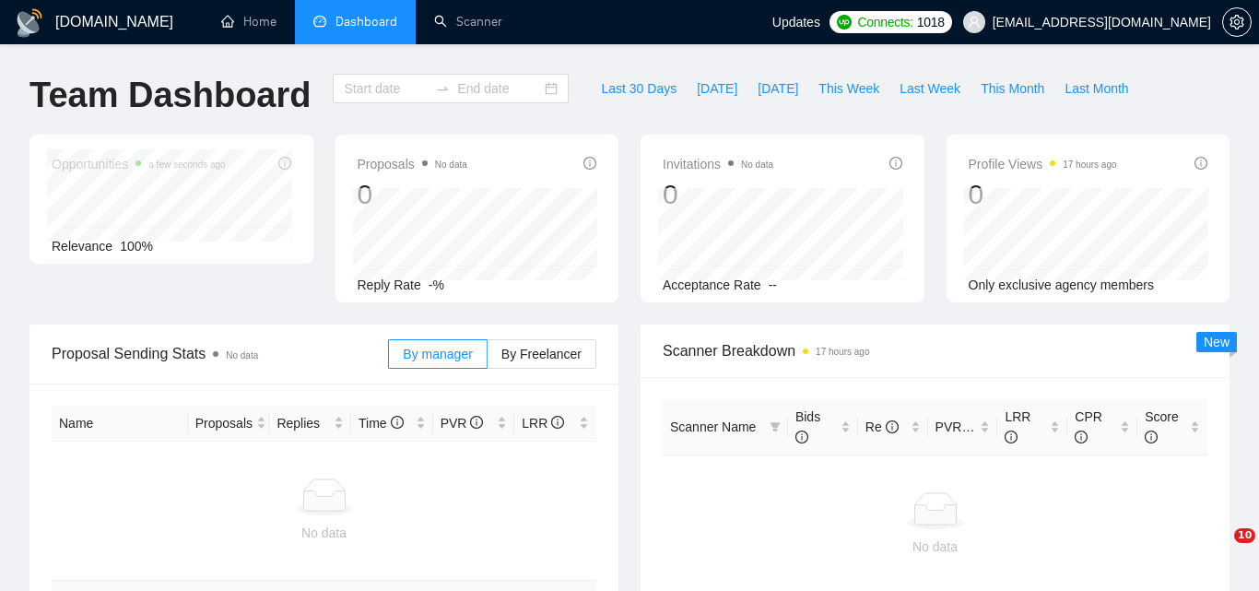
type input "[DATE]"
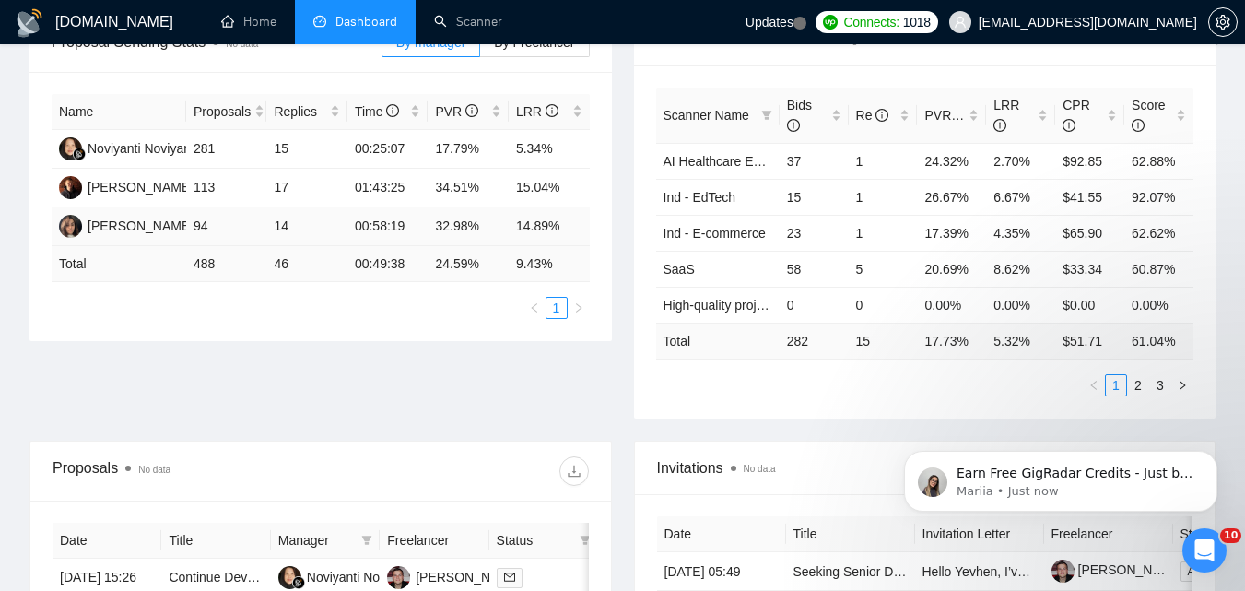
scroll to position [312, 0]
click at [447, 27] on link "Scanner" at bounding box center [468, 22] width 68 height 16
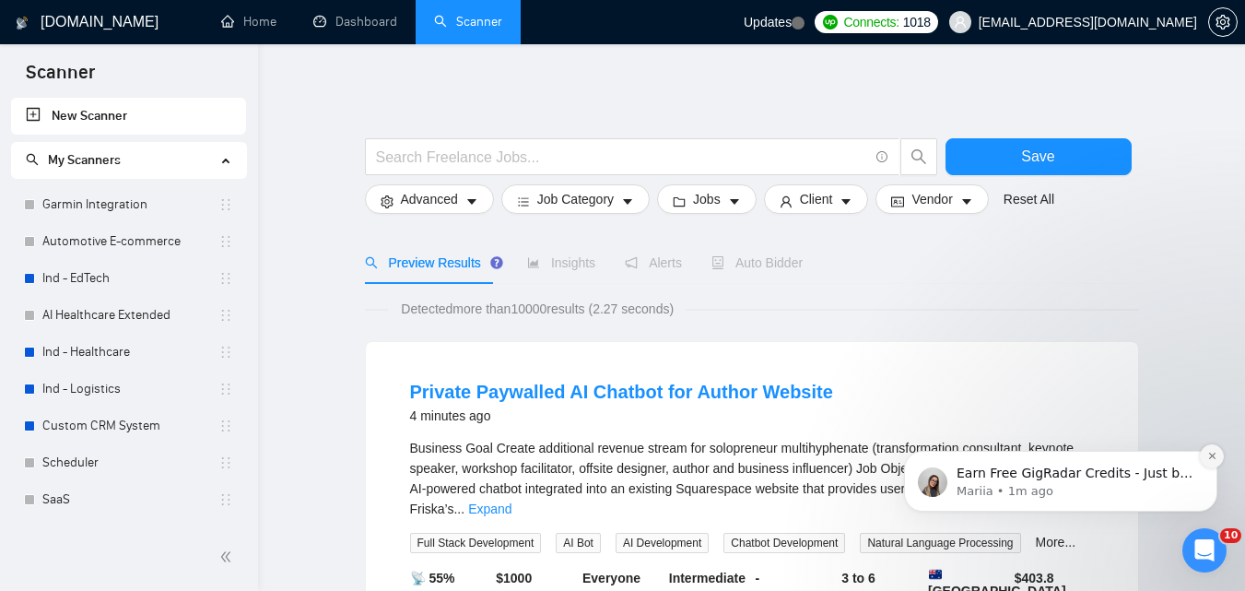
click at [1212, 457] on icon "Dismiss notification" at bounding box center [1212, 456] width 10 height 10
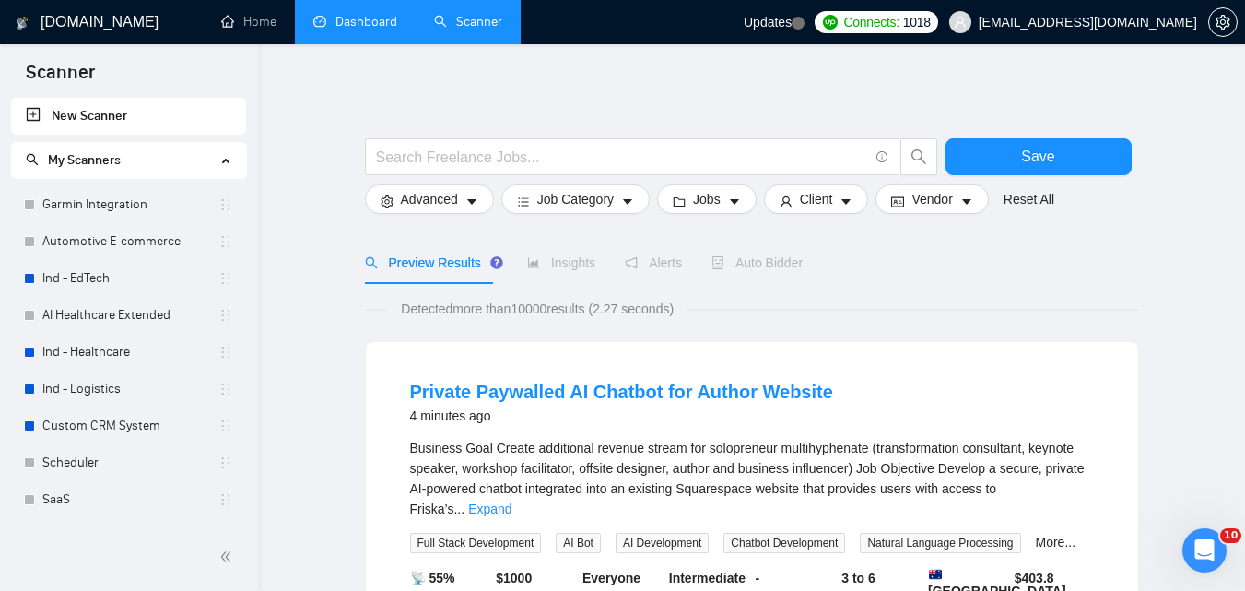
click at [353, 18] on link "Dashboard" at bounding box center [355, 22] width 84 height 16
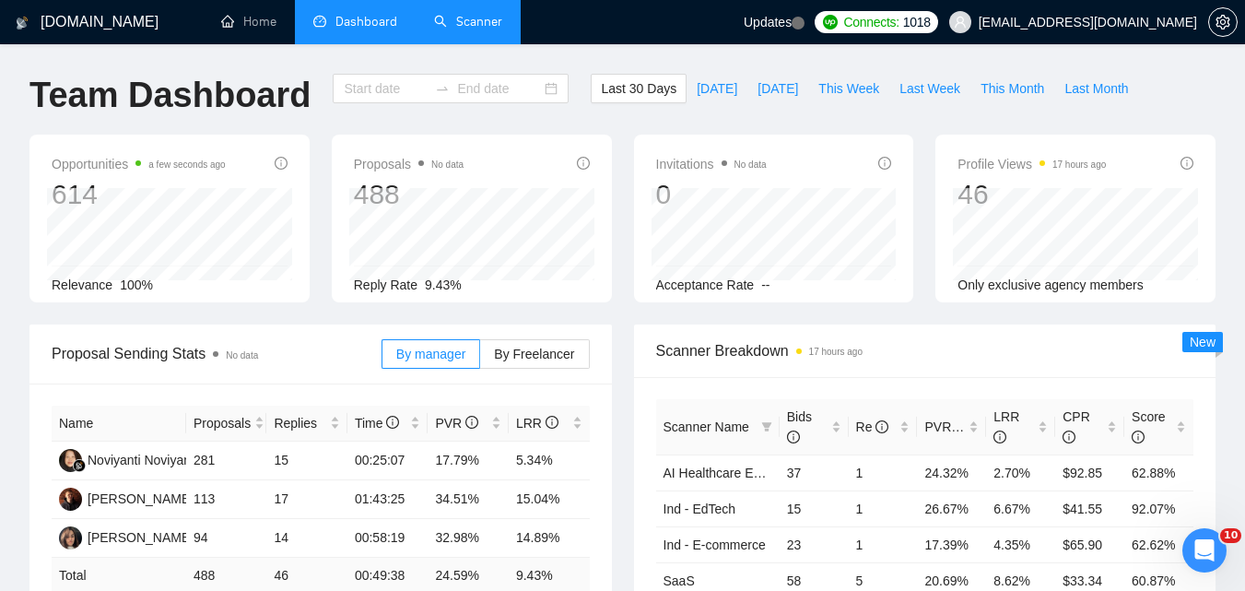
type input "[DATE]"
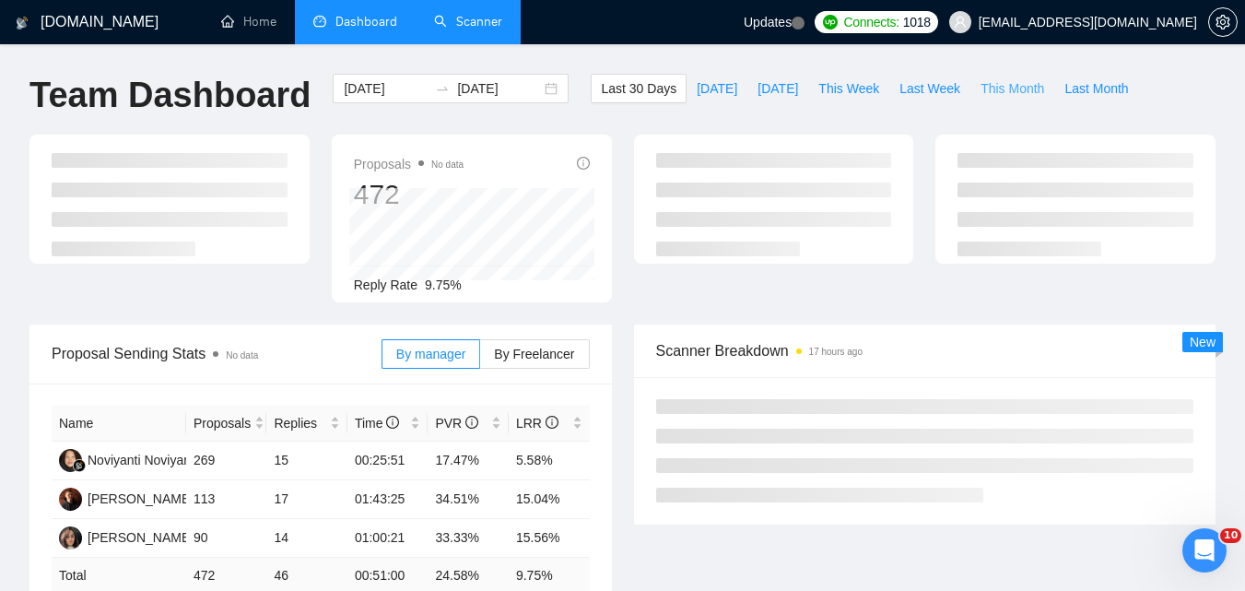
click at [1019, 81] on span "This Month" at bounding box center [1013, 88] width 64 height 20
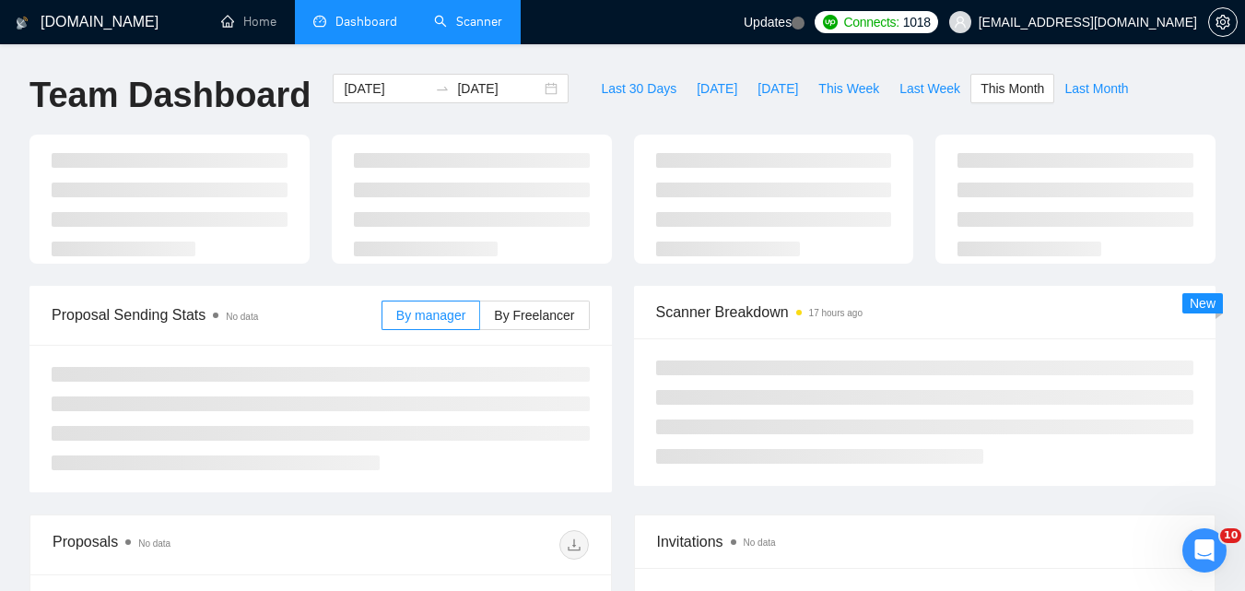
type input "[DATE]"
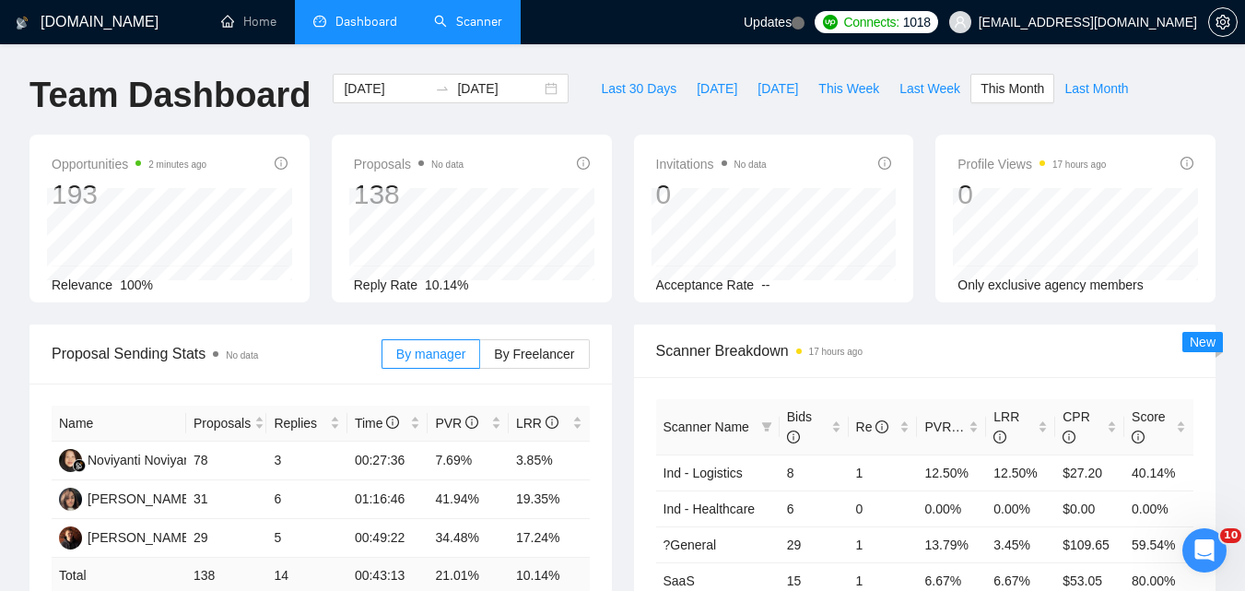
click at [467, 14] on link "Scanner" at bounding box center [468, 22] width 68 height 16
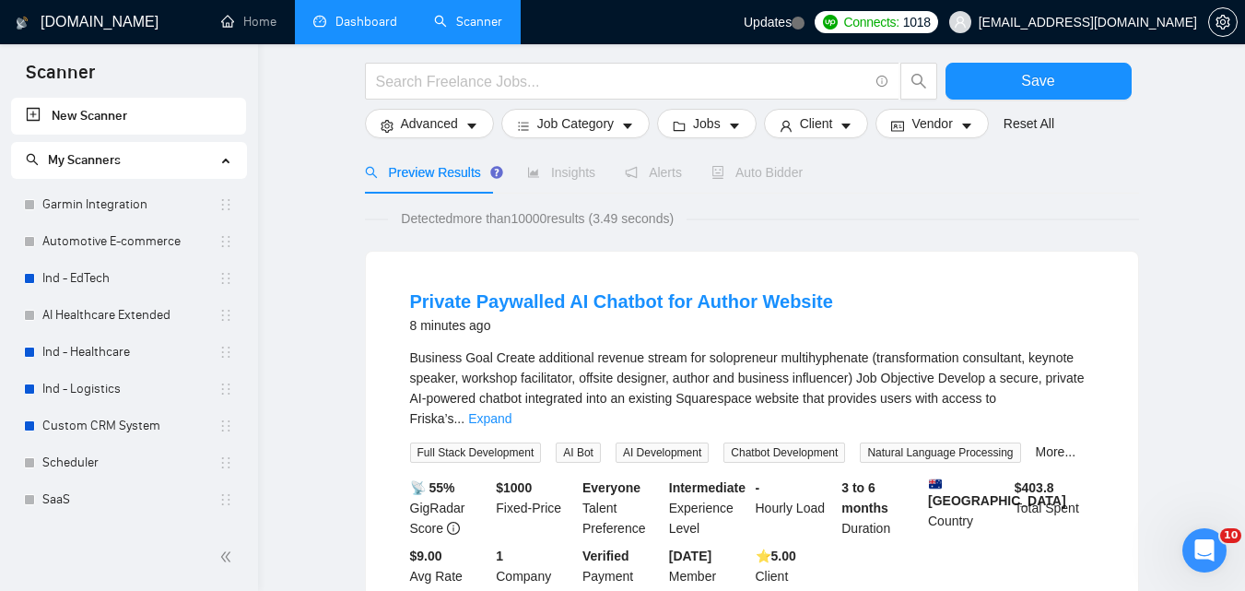
scroll to position [92, 0]
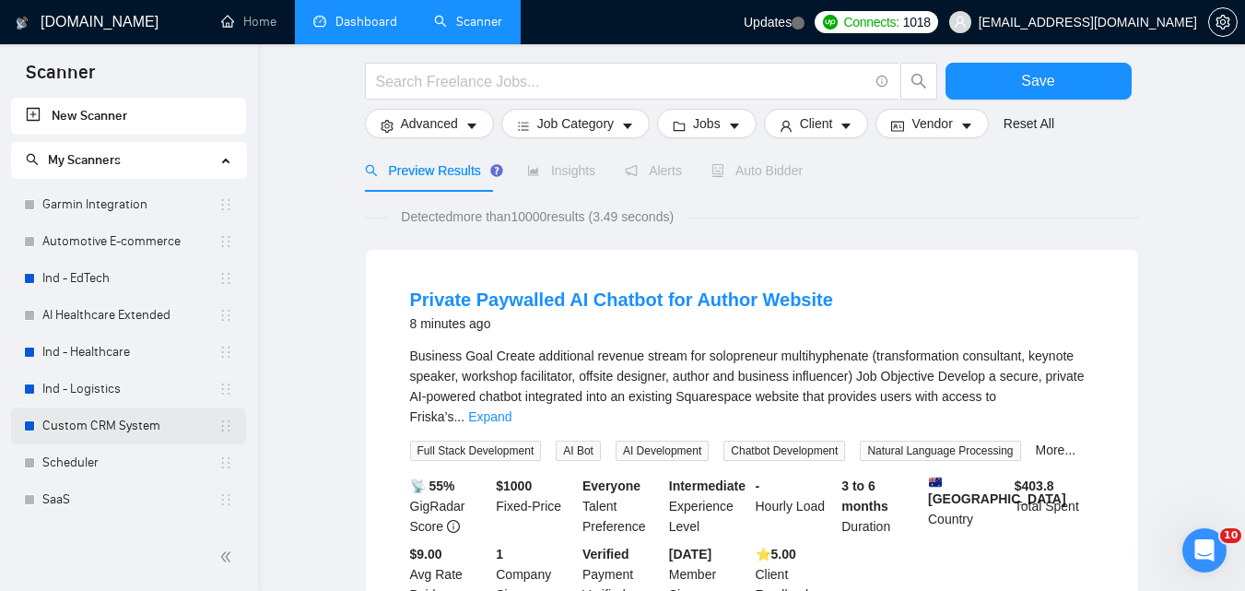
click at [87, 416] on link "Custom CRM System" at bounding box center [130, 425] width 176 height 37
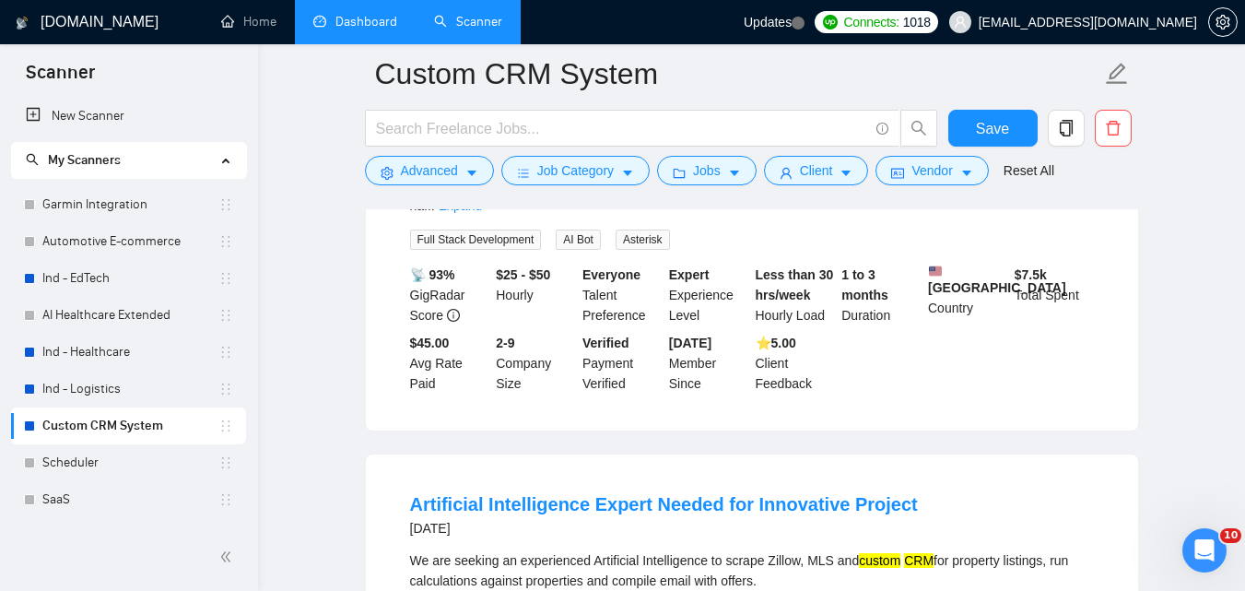
scroll to position [461, 0]
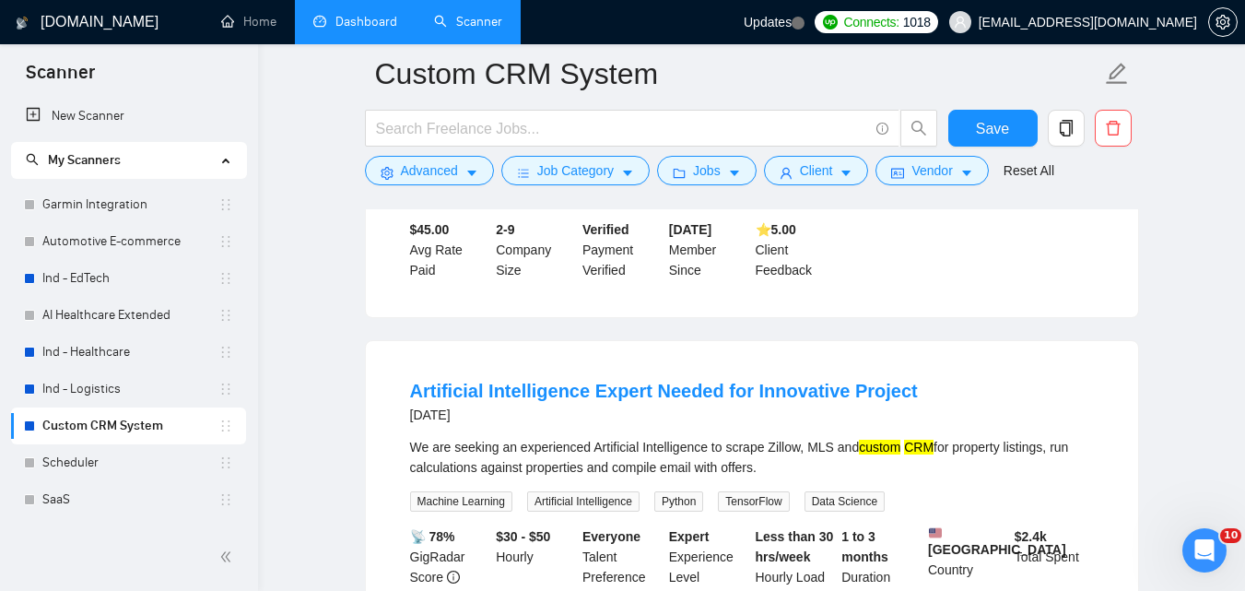
click at [332, 14] on link "Dashboard" at bounding box center [355, 22] width 84 height 16
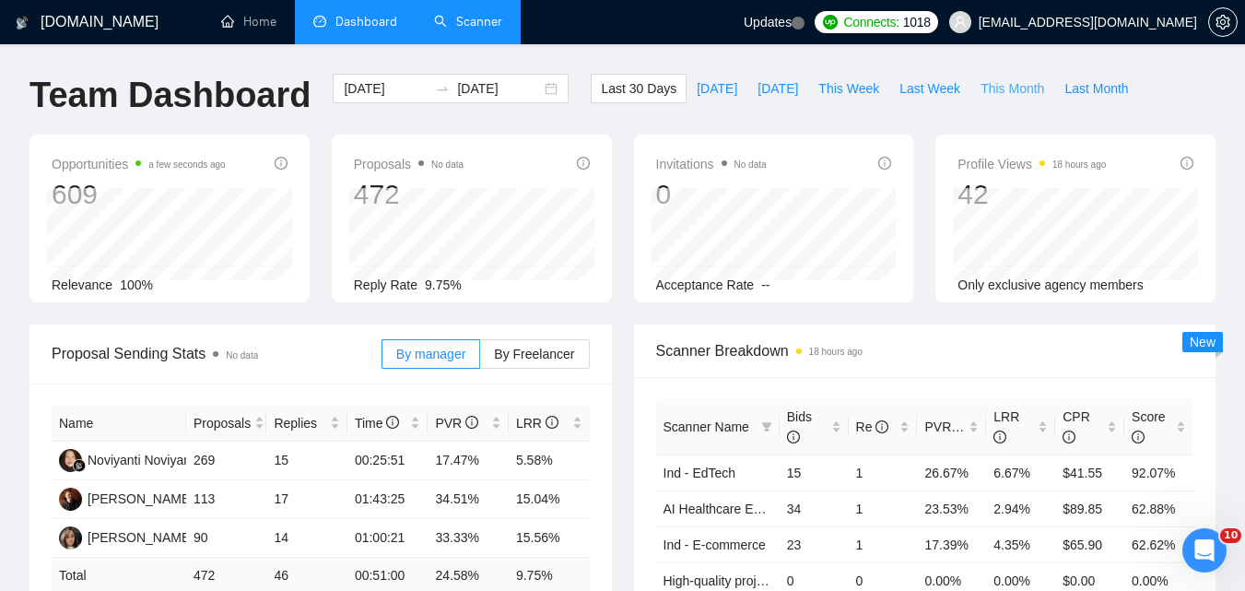
click at [991, 93] on span "This Month" at bounding box center [1013, 88] width 64 height 20
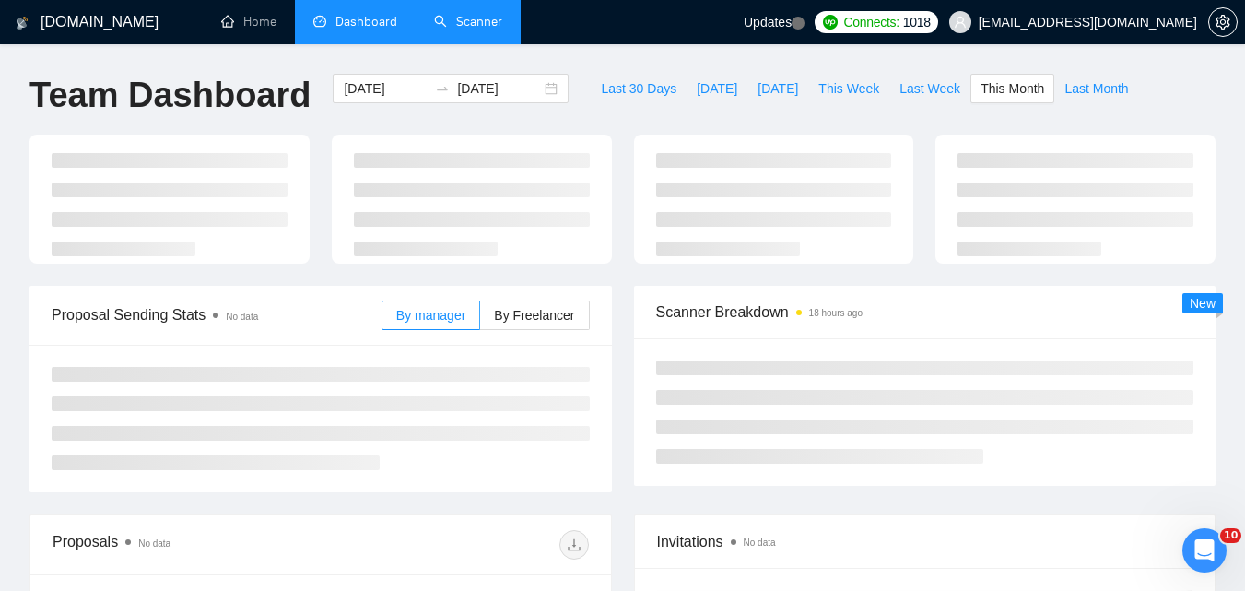
type input "[DATE]"
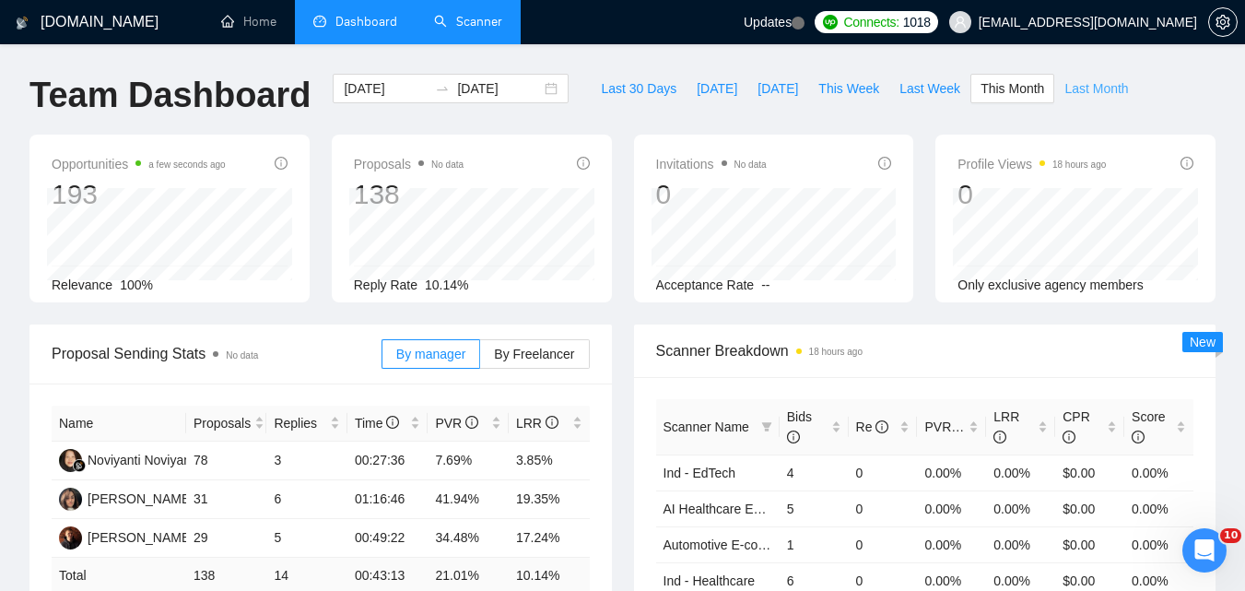
click at [1067, 77] on button "Last Month" at bounding box center [1096, 88] width 84 height 29
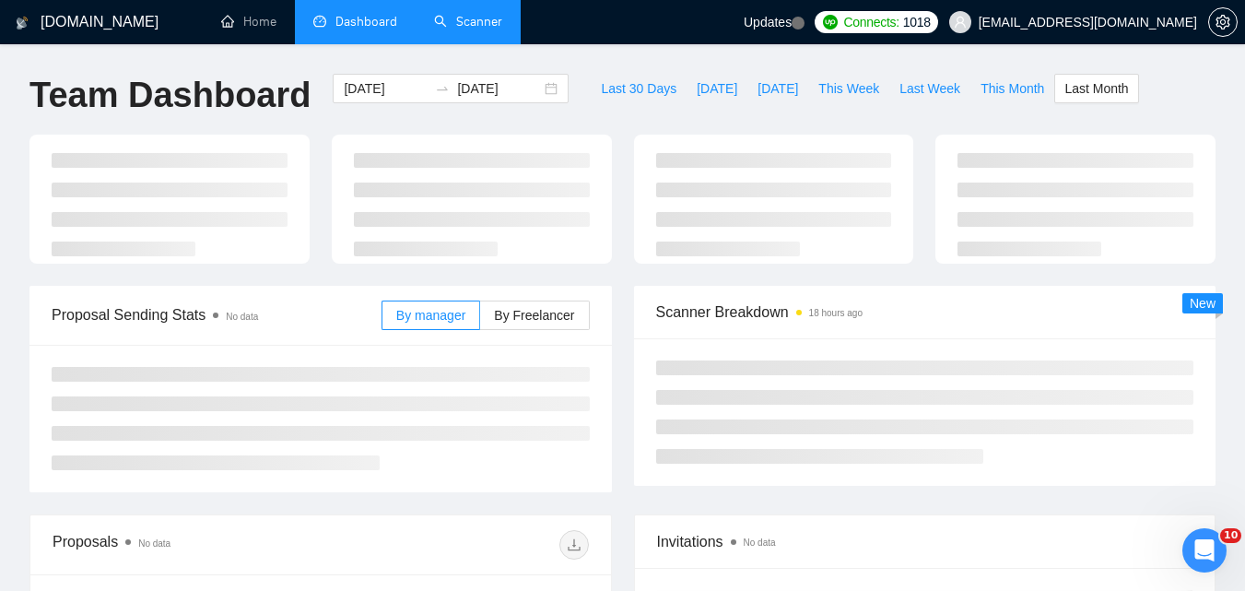
type input "[DATE]"
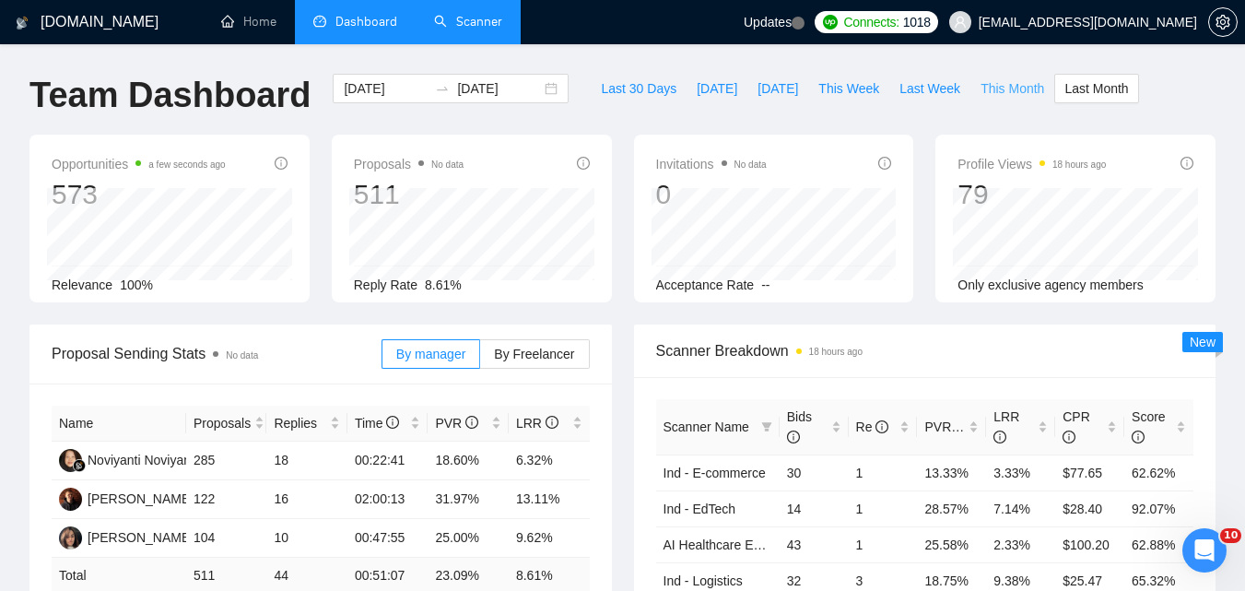
click at [995, 78] on span "This Month" at bounding box center [1013, 88] width 64 height 20
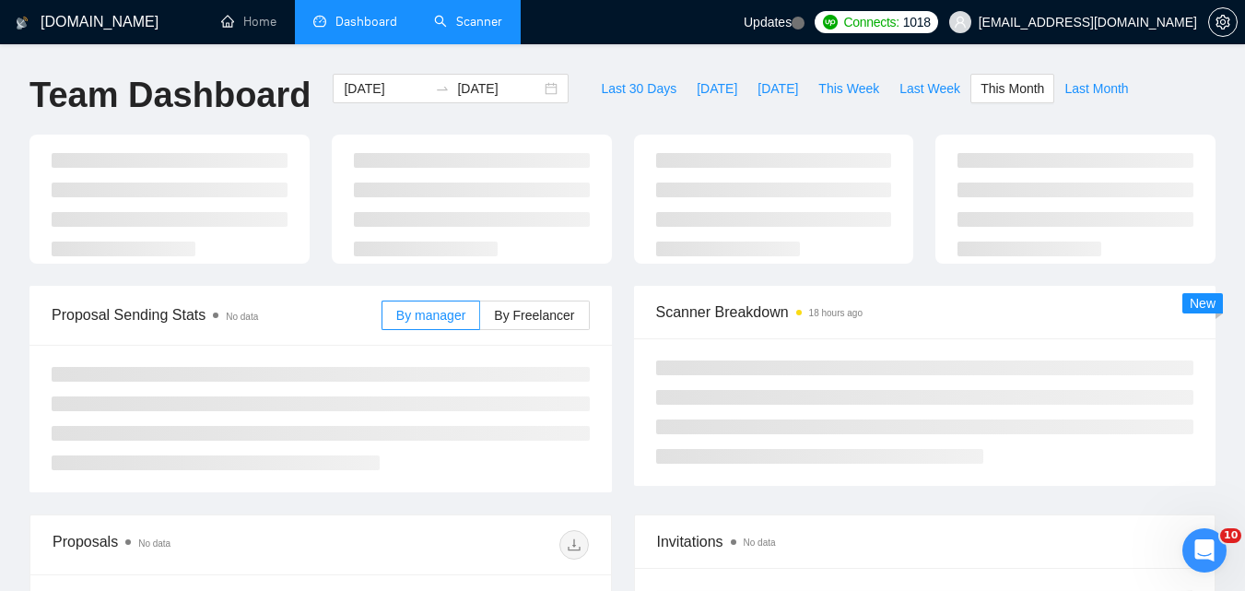
type input "[DATE]"
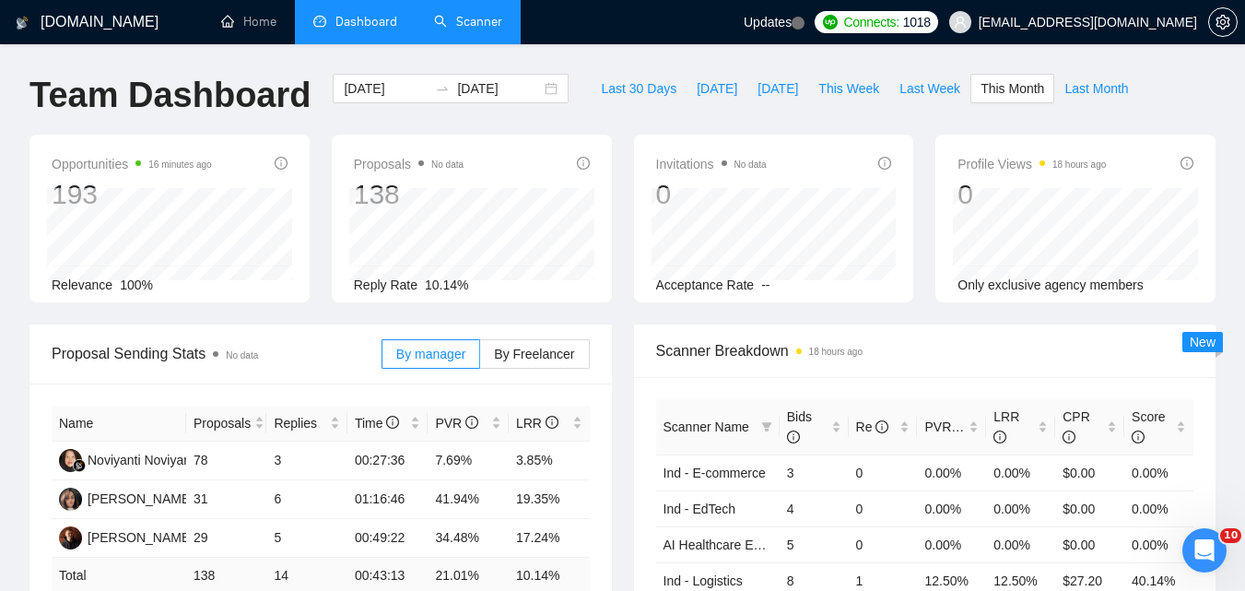
click at [942, 357] on span "Scanner Breakdown 18 hours ago" at bounding box center [925, 350] width 538 height 23
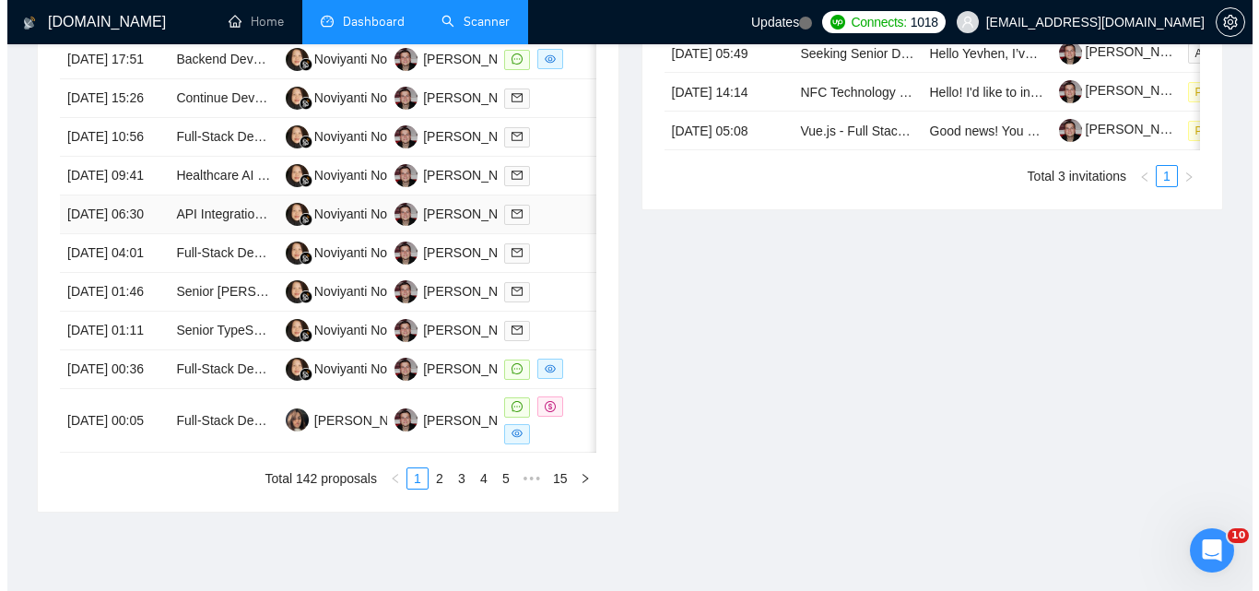
scroll to position [922, 0]
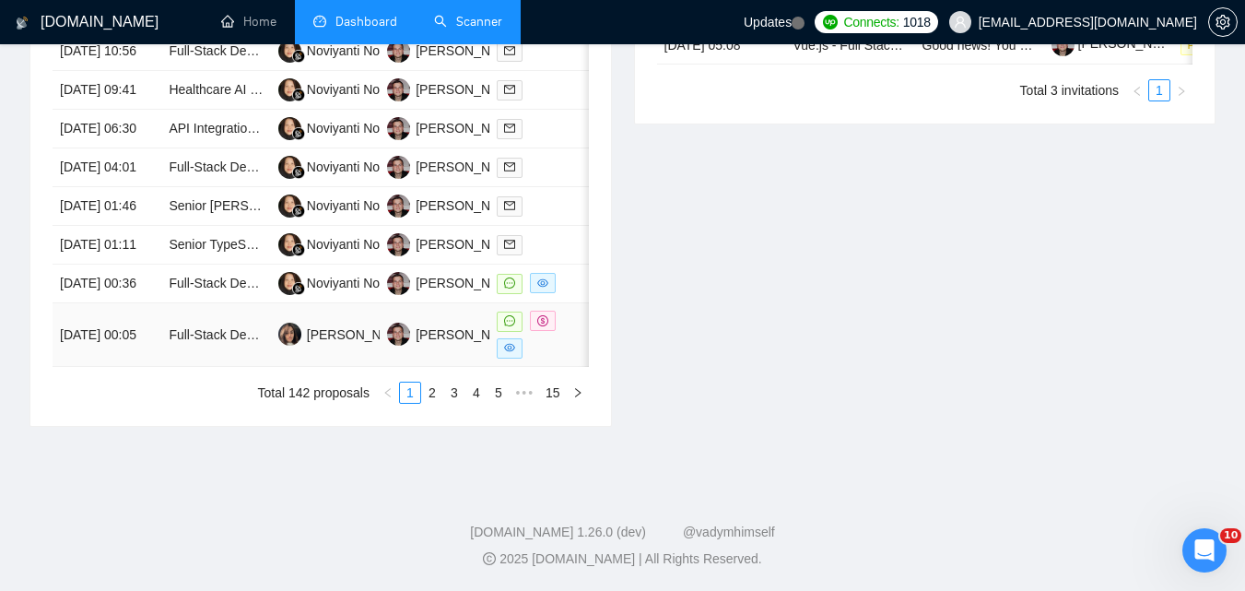
click at [136, 367] on td "[DATE] 00:05" at bounding box center [107, 335] width 109 height 64
